Goal: Information Seeking & Learning: Learn about a topic

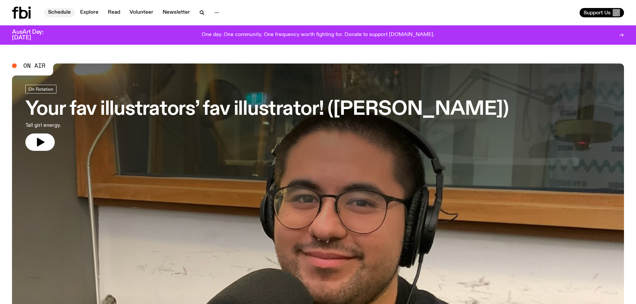
click at [55, 9] on link "Schedule" at bounding box center [59, 12] width 31 height 9
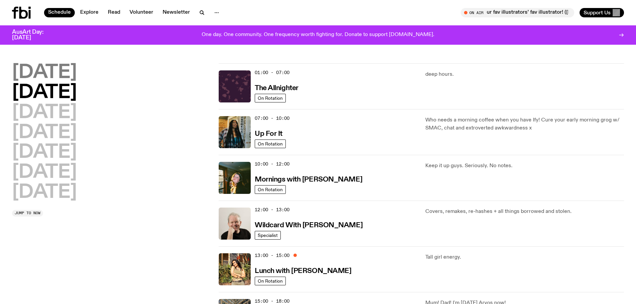
click at [53, 70] on h2 "[DATE]" at bounding box center [44, 72] width 65 height 19
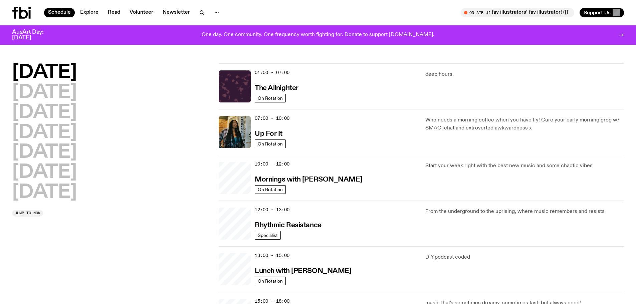
scroll to position [19, 0]
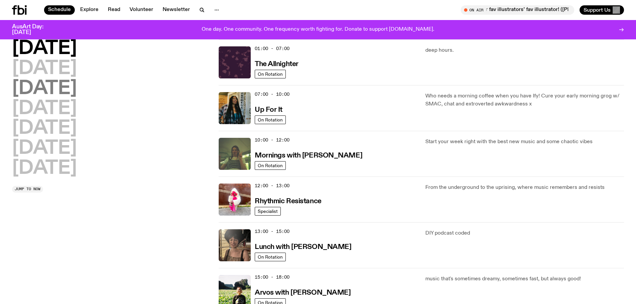
click at [53, 91] on h2 "[DATE]" at bounding box center [44, 88] width 65 height 19
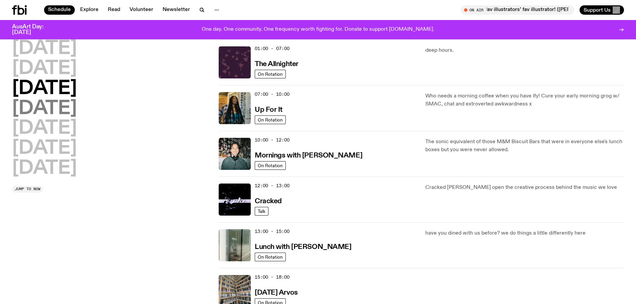
click at [53, 106] on h2 "[DATE]" at bounding box center [44, 109] width 65 height 19
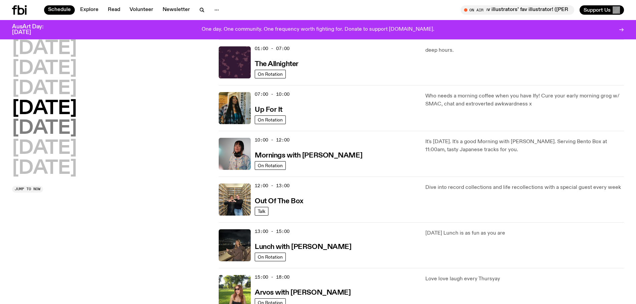
click at [53, 125] on h2 "[DATE]" at bounding box center [44, 128] width 65 height 19
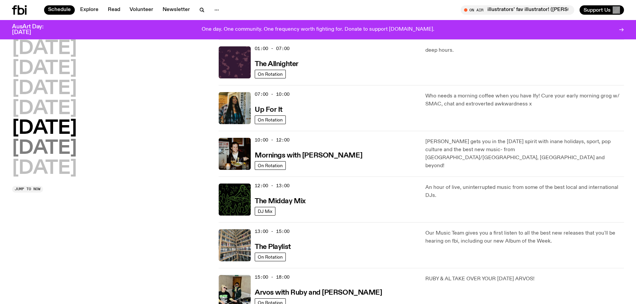
click at [54, 142] on h2 "[DATE]" at bounding box center [44, 148] width 65 height 19
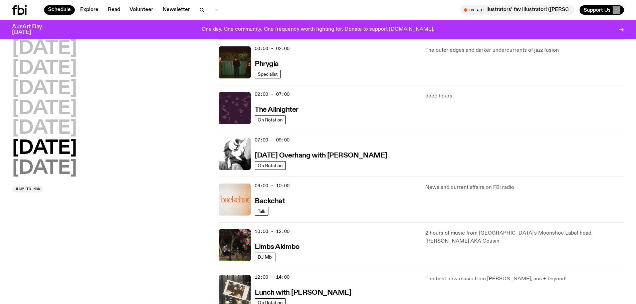
click at [55, 165] on h2 "[DATE]" at bounding box center [44, 168] width 65 height 19
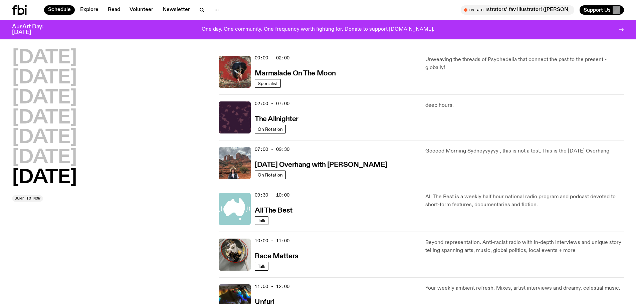
scroll to position [0, 0]
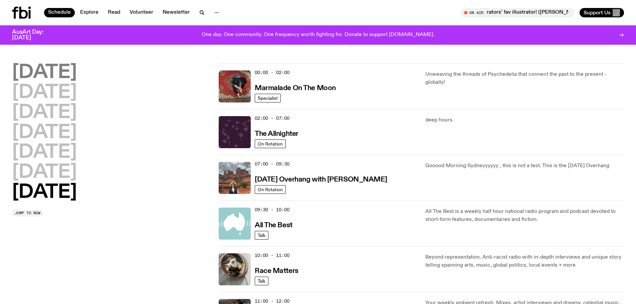
click at [41, 75] on h2 "[DATE]" at bounding box center [44, 72] width 65 height 19
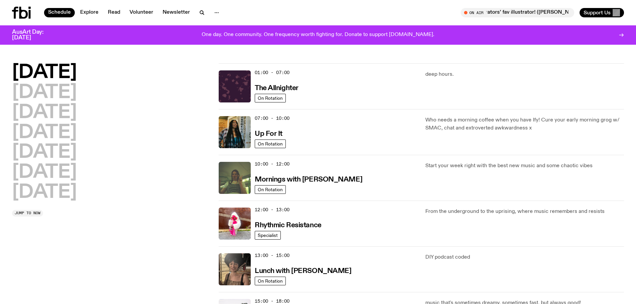
scroll to position [19, 0]
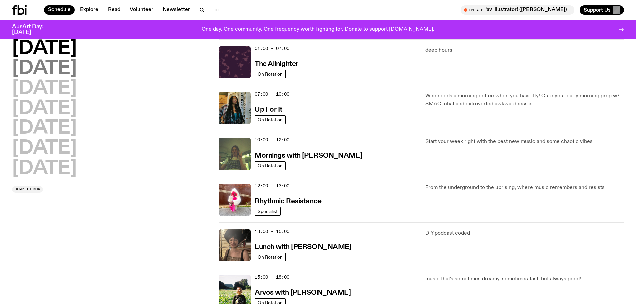
click at [46, 71] on h2 "[DATE]" at bounding box center [44, 68] width 65 height 19
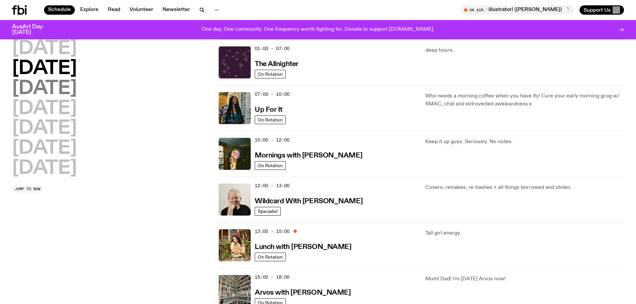
click at [47, 93] on h2 "[DATE]" at bounding box center [44, 88] width 65 height 19
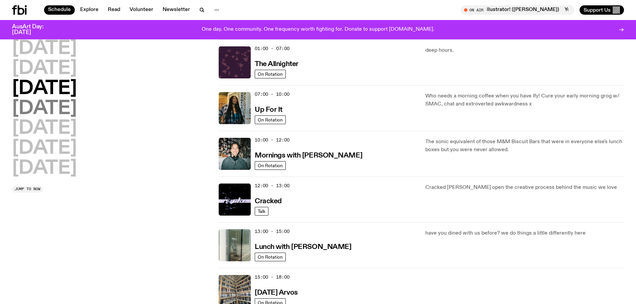
click at [46, 106] on h2 "[DATE]" at bounding box center [44, 109] width 65 height 19
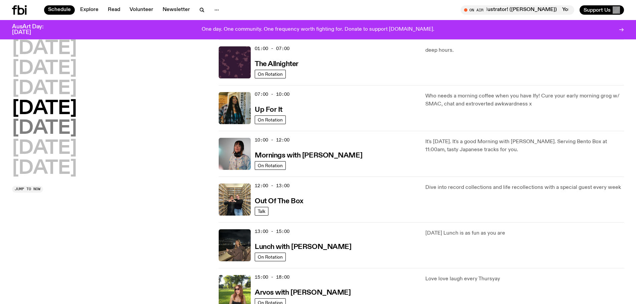
click at [45, 122] on h2 "[DATE]" at bounding box center [44, 128] width 65 height 19
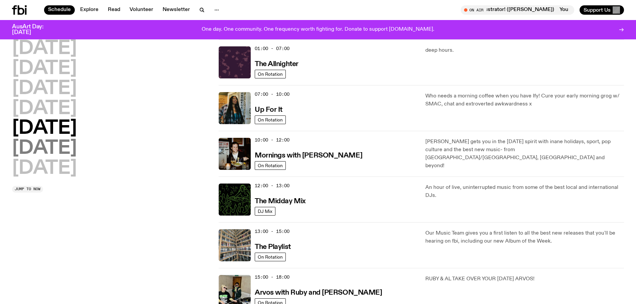
click at [47, 149] on h2 "[DATE]" at bounding box center [44, 148] width 65 height 19
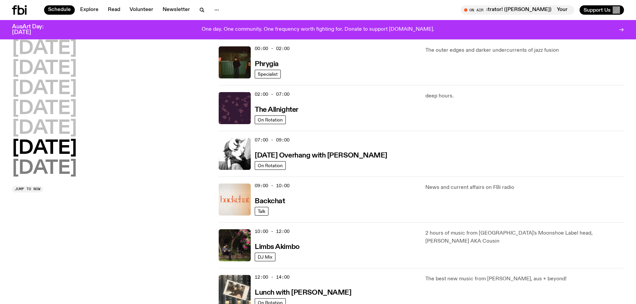
click at [49, 171] on h2 "[DATE]" at bounding box center [44, 168] width 65 height 19
